Goal: Information Seeking & Learning: Understand process/instructions

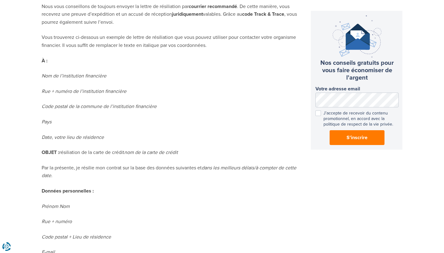
scroll to position [361, 0]
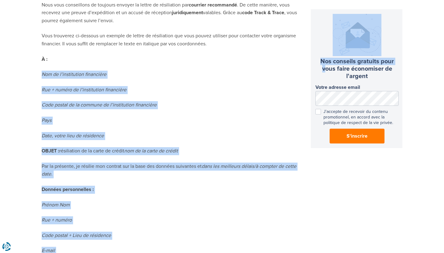
drag, startPoint x: 41, startPoint y: 70, endPoint x: 45, endPoint y: 66, distance: 5.4
click at [45, 66] on div "Comment annuler ma carte de crédit ? Exemple de lettre de résiliation février 2…" at bounding box center [222, 126] width 444 height 928
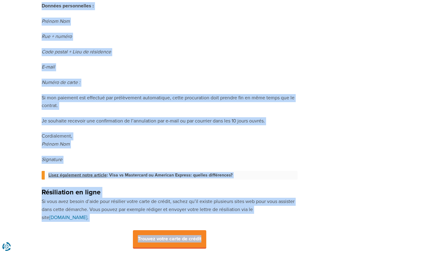
scroll to position [547, 0]
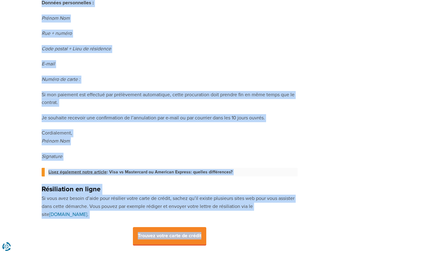
click at [140, 129] on p "Cordialement, Prénom Nom" at bounding box center [170, 137] width 256 height 16
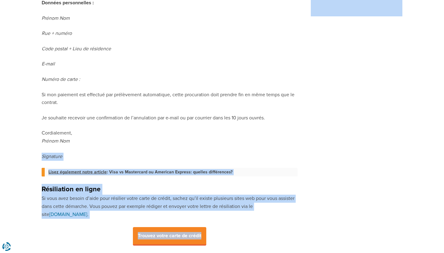
drag, startPoint x: 76, startPoint y: 136, endPoint x: 32, endPoint y: 130, distance: 45.1
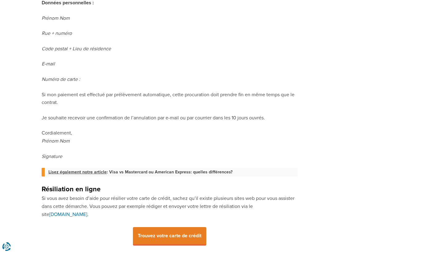
click at [158, 227] on span "Trouvez votre carte de crédit" at bounding box center [169, 236] width 73 height 18
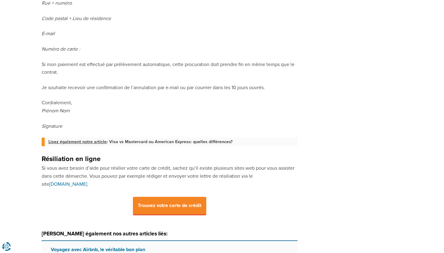
scroll to position [575, 0]
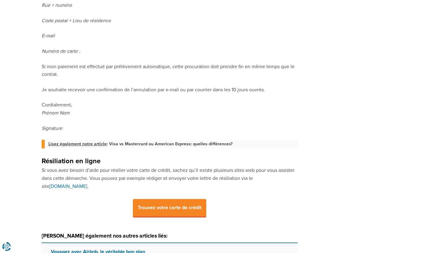
click at [87, 183] on link "[DOMAIN_NAME]" at bounding box center [68, 186] width 38 height 6
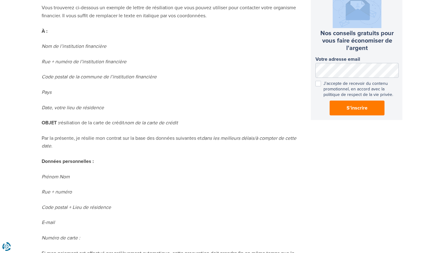
scroll to position [367, 0]
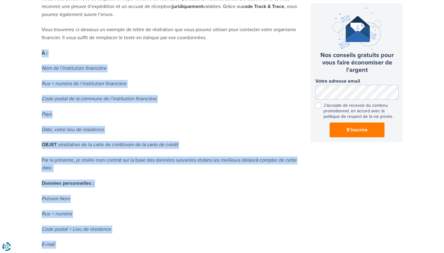
drag, startPoint x: 63, startPoint y: 121, endPoint x: 42, endPoint y: 51, distance: 73.7
click at [42, 51] on div "Vous avez comparé les cartes de crédit sur TopCompare et vous avez trouvé une m…" at bounding box center [170, 103] width 256 height 830
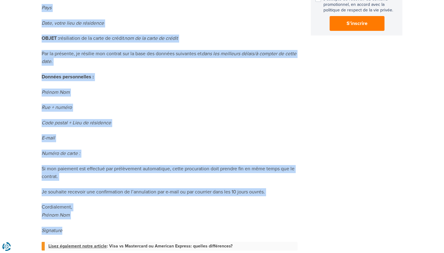
scroll to position [475, 0]
